Goal: Task Accomplishment & Management: Use online tool/utility

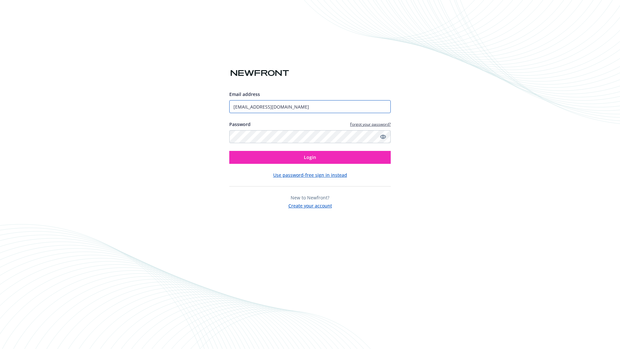
type input "[EMAIL_ADDRESS][DOMAIN_NAME]"
click at [310, 157] on span "Login" at bounding box center [310, 157] width 12 height 6
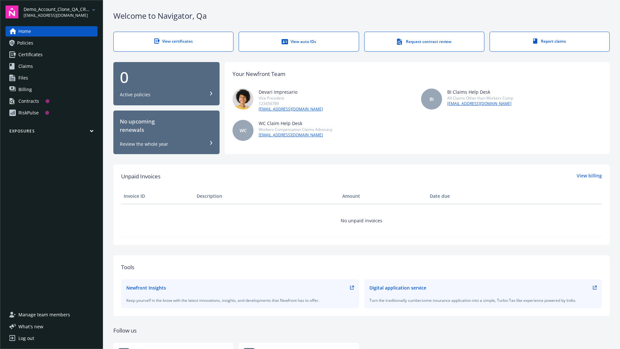
click at [60, 12] on span "Demo_Account_Clone_QA_CR_Tests_Prospect" at bounding box center [57, 9] width 66 height 7
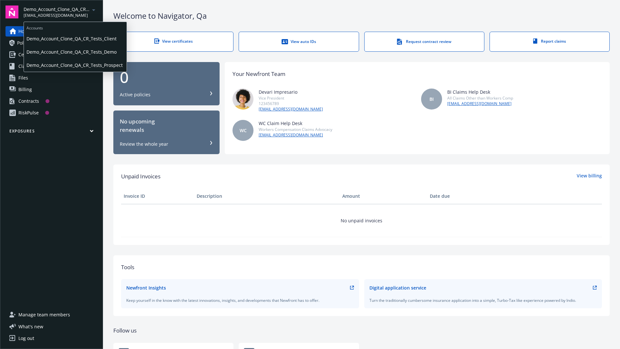
click at [75, 38] on span "Demo_Account_Clone_QA_CR_Tests_Client" at bounding box center [75, 38] width 98 height 13
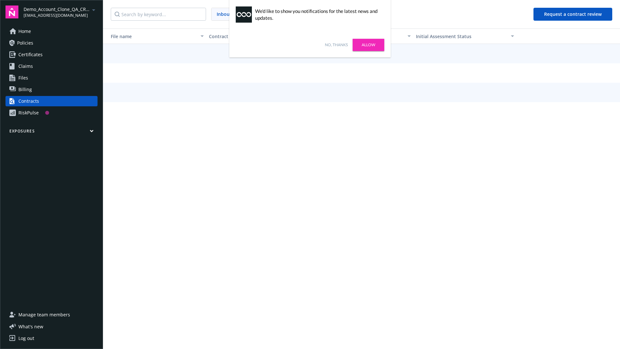
click at [336, 45] on link "No, thanks" at bounding box center [336, 45] width 23 height 6
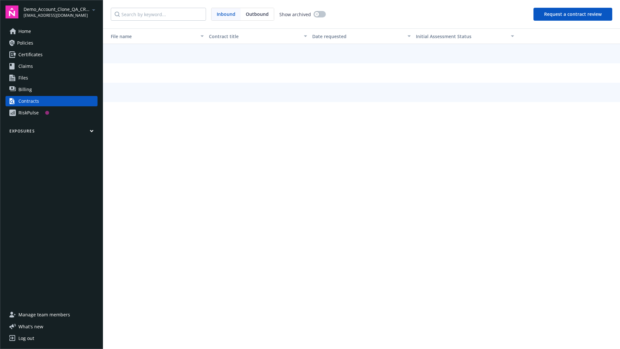
click at [573, 14] on button "Request a contract review" at bounding box center [573, 14] width 79 height 13
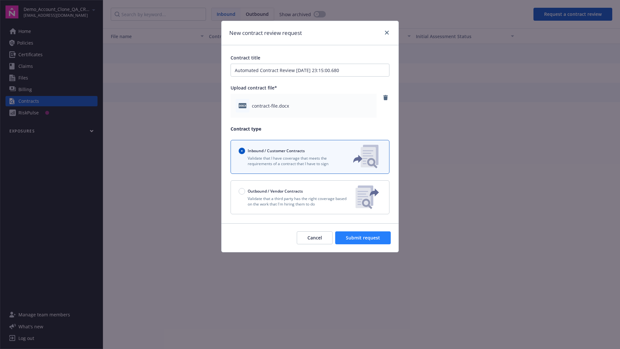
type input "Automated Contract Review 09-18-2025 23:15:00.680"
click at [363, 238] on span "Submit request" at bounding box center [363, 238] width 34 height 6
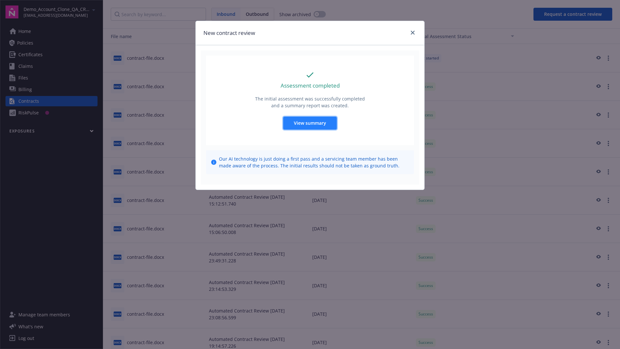
click at [310, 123] on span "View summary" at bounding box center [310, 123] width 32 height 6
